Goal: Information Seeking & Learning: Understand process/instructions

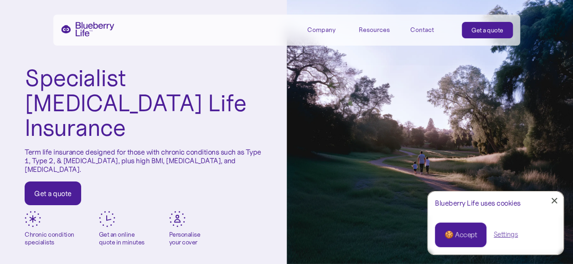
click at [479, 232] on link "🍪 Accept" at bounding box center [460, 234] width 51 height 25
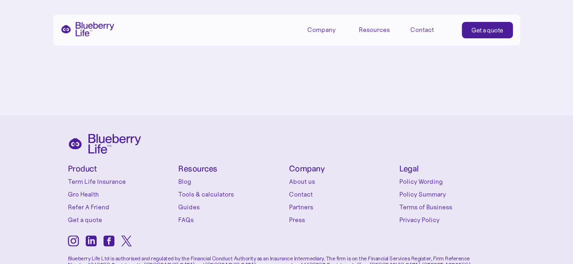
scroll to position [3867, 0]
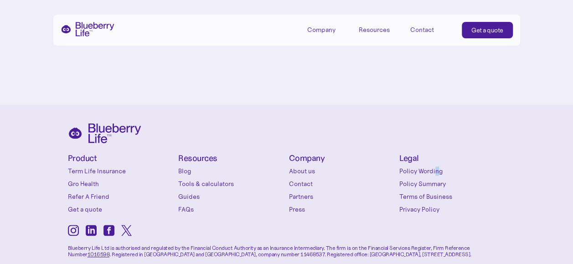
drag, startPoint x: 437, startPoint y: 197, endPoint x: 436, endPoint y: 191, distance: 6.0
click at [436, 191] on div "Legal Policy Wording Policy Summary Terms of Business Privacy Policy" at bounding box center [452, 184] width 106 height 60
click at [436, 175] on link "Policy Wording" at bounding box center [452, 170] width 106 height 9
click at [441, 179] on link "Policy Summary" at bounding box center [452, 183] width 106 height 9
